Goal: Transaction & Acquisition: Book appointment/travel/reservation

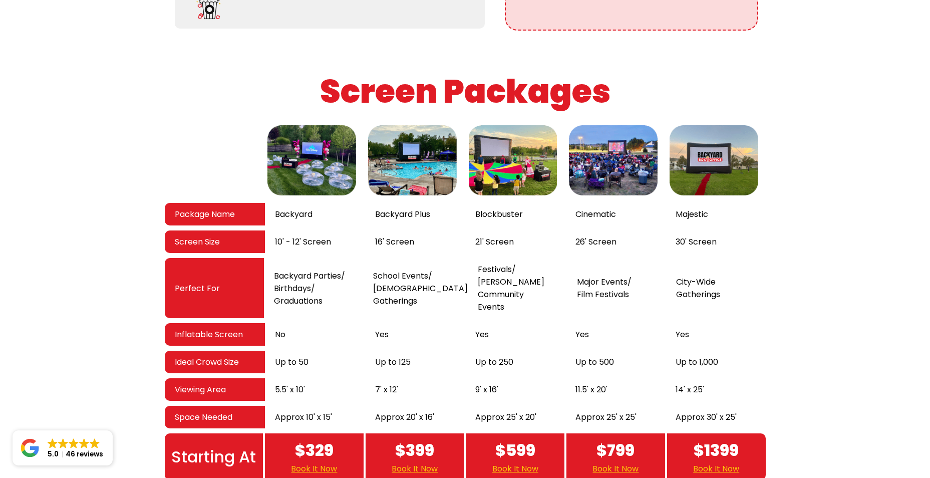
scroll to position [1603, 0]
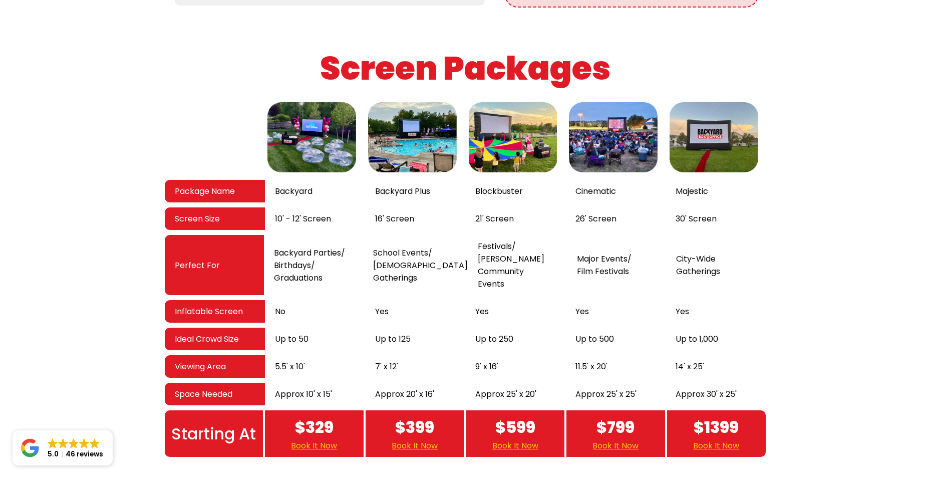
click at [427, 439] on link "Book It Now" at bounding box center [415, 445] width 46 height 13
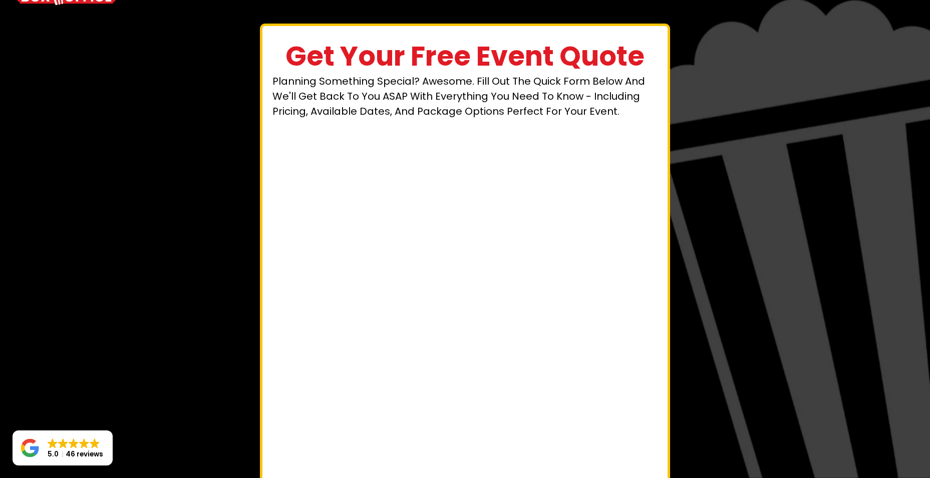
scroll to position [50, 0]
click at [685, 343] on div "Get Your Free Event Quote Planning something special? Awesome. Fill out the qui…" at bounding box center [465, 269] width 586 height 493
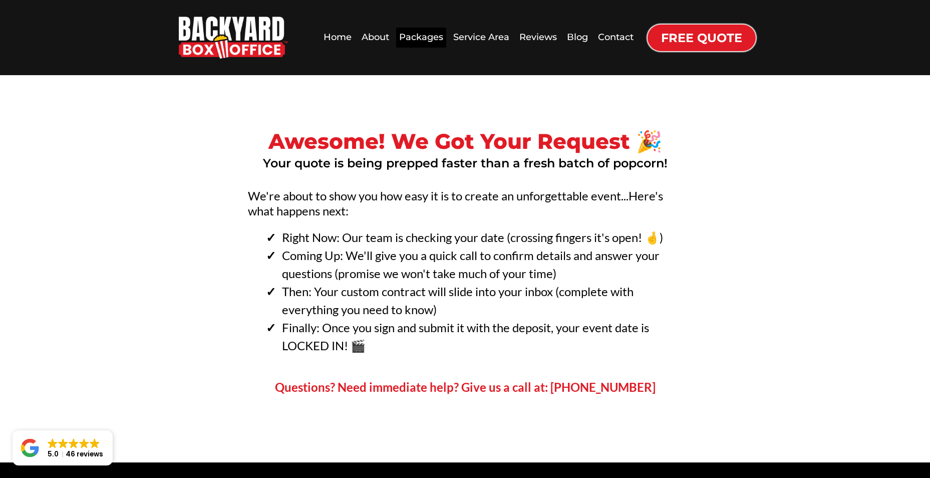
click at [426, 39] on div "Packages" at bounding box center [421, 38] width 50 height 20
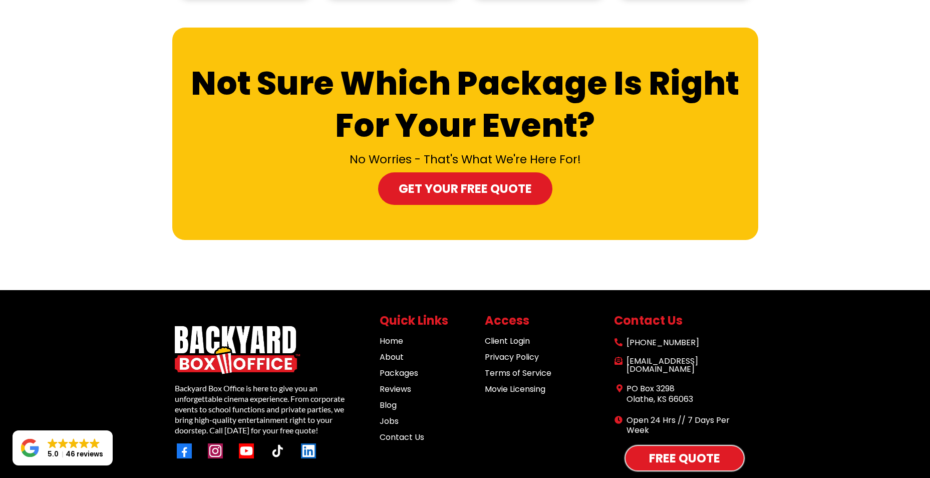
scroll to position [979, 0]
